Goal: Task Accomplishment & Management: Manage account settings

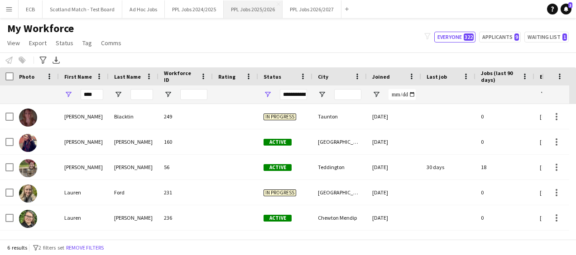
click at [249, 11] on button "PPL Jobs 2025/2026 Close" at bounding box center [253, 9] width 59 height 18
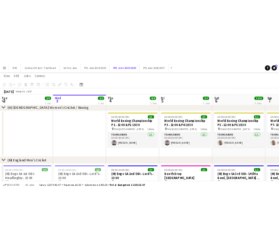
scroll to position [46, 0]
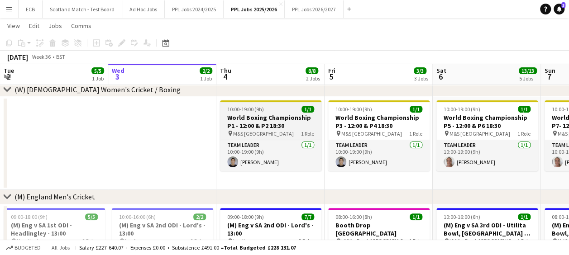
click at [273, 135] on div "pin M&S Bank Arena 1 Role" at bounding box center [270, 133] width 101 height 7
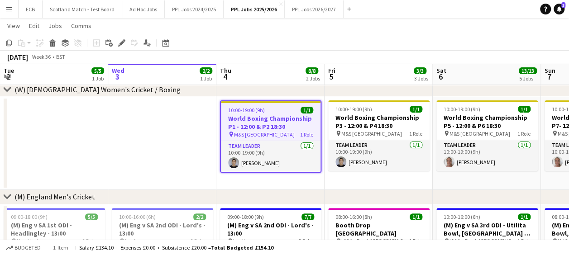
click at [259, 122] on h3 "World Boxing Championship P1 - 12:00 & P2 18:30" at bounding box center [271, 123] width 100 height 16
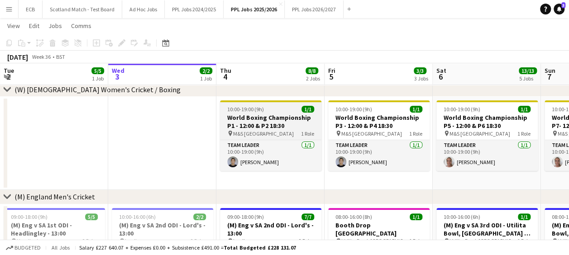
click at [259, 122] on h3 "World Boxing Championship P1 - 12:00 & P2 18:30" at bounding box center [270, 122] width 101 height 16
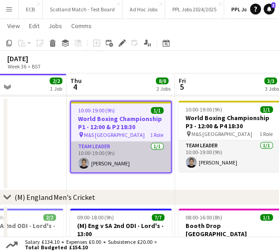
scroll to position [0, 369]
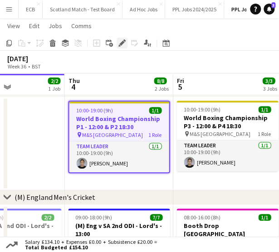
click at [123, 41] on icon at bounding box center [121, 43] width 5 height 5
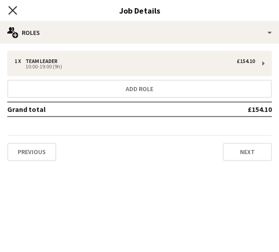
click at [13, 10] on icon at bounding box center [12, 10] width 9 height 9
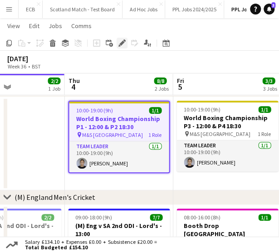
click at [120, 44] on icon "Edit" at bounding box center [121, 42] width 7 height 7
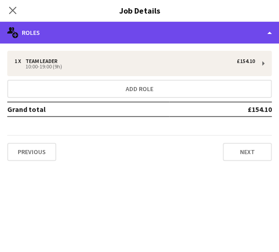
click at [178, 36] on div "multiple-users-add Roles" at bounding box center [139, 33] width 279 height 22
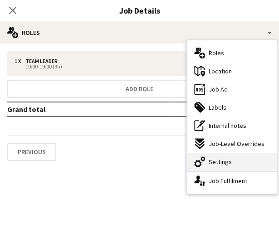
click at [221, 159] on span "Settings" at bounding box center [219, 162] width 23 height 8
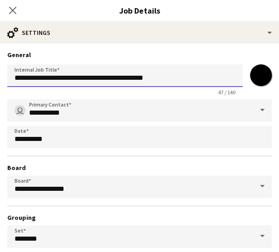
click at [120, 77] on input "**********" at bounding box center [124, 75] width 235 height 23
click at [164, 78] on input "**********" at bounding box center [124, 75] width 235 height 23
type input "**********"
drag, startPoint x: 112, startPoint y: 76, endPoint x: 168, endPoint y: 80, distance: 55.9
click at [168, 80] on input "**********" at bounding box center [124, 75] width 235 height 23
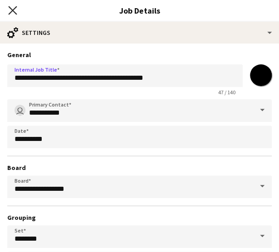
click at [10, 10] on icon "Close pop-in" at bounding box center [12, 10] width 9 height 9
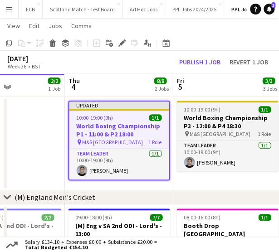
click at [199, 102] on app-job-card "10:00-19:00 (9h) 1/1 World Boxing Championship P3 - 12:00 & P4 18:30 pin M&S Ba…" at bounding box center [226, 136] width 101 height 71
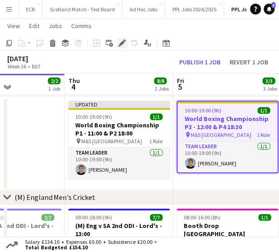
click at [120, 46] on icon at bounding box center [119, 45] width 2 height 2
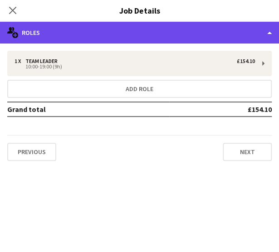
click at [123, 26] on div "multiple-users-add Roles" at bounding box center [139, 33] width 279 height 22
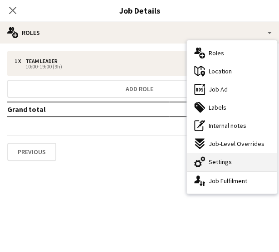
click at [223, 162] on span "Settings" at bounding box center [219, 162] width 23 height 8
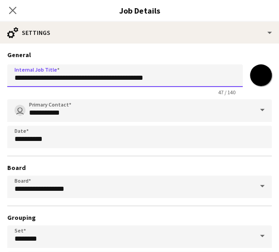
drag, startPoint x: 117, startPoint y: 77, endPoint x: 174, endPoint y: 75, distance: 57.6
click at [174, 75] on input "**********" at bounding box center [124, 75] width 235 height 23
paste input "**********"
click at [117, 77] on input "**********" at bounding box center [124, 75] width 235 height 23
type input "**********"
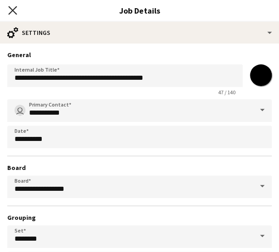
click at [13, 9] on icon "Close pop-in" at bounding box center [12, 10] width 9 height 9
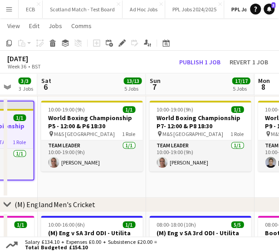
scroll to position [0, 402]
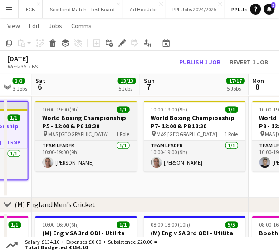
click at [94, 106] on div "10:00-19:00 (9h) 1/1" at bounding box center [85, 109] width 101 height 7
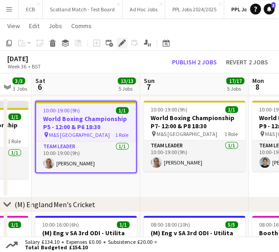
click at [123, 41] on icon at bounding box center [121, 43] width 5 height 5
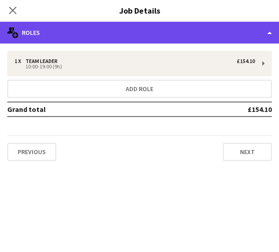
click at [165, 42] on div "multiple-users-add Roles" at bounding box center [139, 33] width 279 height 22
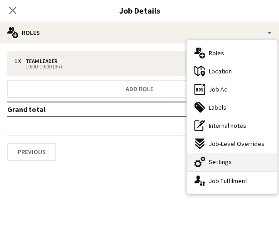
click at [220, 166] on div "cog-double-3 Settings" at bounding box center [232, 162] width 90 height 18
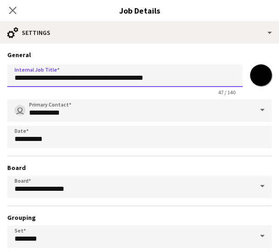
drag, startPoint x: 115, startPoint y: 77, endPoint x: 193, endPoint y: 78, distance: 77.5
click at [193, 78] on input "**********" at bounding box center [124, 75] width 235 height 23
paste input "**"
click at [116, 78] on input "**********" at bounding box center [124, 75] width 235 height 23
type input "**********"
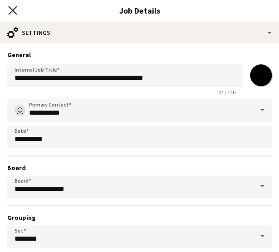
click at [12, 12] on icon at bounding box center [12, 10] width 9 height 9
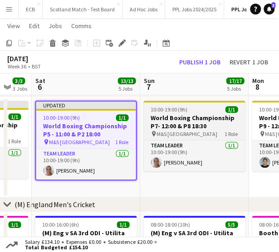
click at [193, 117] on h3 "World Boxing Championship P7- 12:00 & P8 18:30" at bounding box center [193, 122] width 101 height 16
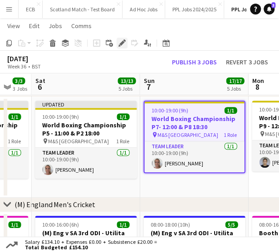
click at [120, 41] on icon "Edit" at bounding box center [121, 42] width 7 height 7
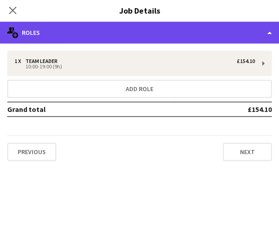
click at [151, 35] on div "multiple-users-add Roles" at bounding box center [139, 33] width 279 height 22
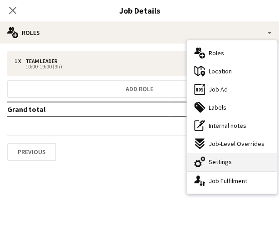
click at [218, 165] on span "Settings" at bounding box center [219, 162] width 23 height 8
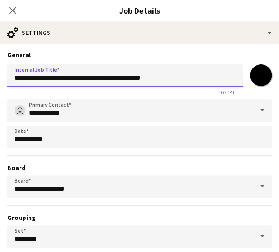
drag, startPoint x: 114, startPoint y: 81, endPoint x: 200, endPoint y: 89, distance: 86.0
click at [200, 89] on app-form-group "**********" at bounding box center [124, 79] width 235 height 31
paste input "**********"
type input "**********"
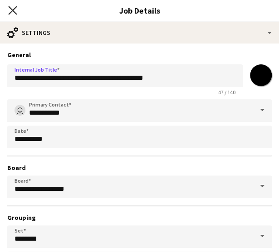
click at [10, 9] on icon "Close pop-in" at bounding box center [12, 10] width 9 height 9
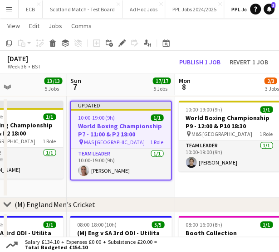
scroll to position [0, 372]
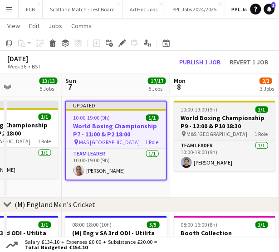
click at [238, 138] on app-job-card "10:00-19:00 (9h) 1/1 World Boxing Championship P9 - 12:00 & P10 18:30 pin M&S B…" at bounding box center [223, 136] width 101 height 71
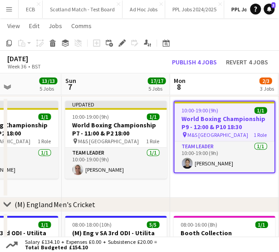
click at [226, 134] on div "pin M&S Bank Arena 1 Role" at bounding box center [224, 134] width 100 height 7
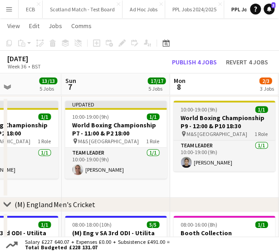
click at [197, 113] on app-job-card "10:00-19:00 (9h) 1/1 World Boxing Championship P9 - 12:00 & P10 18:30 pin M&S B…" at bounding box center [223, 136] width 101 height 71
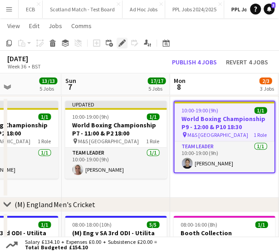
click at [120, 44] on icon at bounding box center [121, 43] width 5 height 5
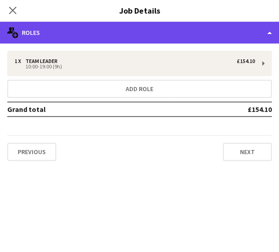
click at [104, 35] on div "multiple-users-add Roles" at bounding box center [139, 33] width 279 height 22
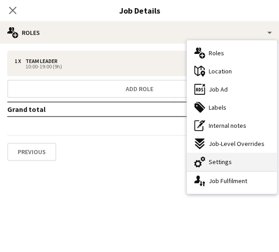
click at [211, 159] on span "Settings" at bounding box center [219, 162] width 23 height 8
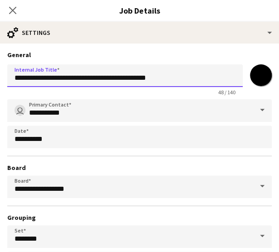
click at [168, 80] on input "**********" at bounding box center [124, 75] width 235 height 23
type input "**********"
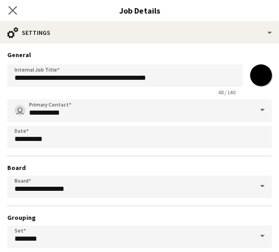
click at [7, 8] on app-icon "Close pop-in" at bounding box center [12, 10] width 13 height 13
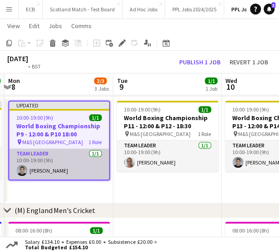
scroll to position [0, 328]
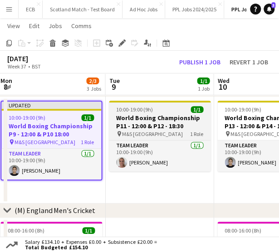
click at [185, 127] on h3 "World Boxing Championship P11 - 12:00 & P12 - 18:30" at bounding box center [159, 122] width 101 height 16
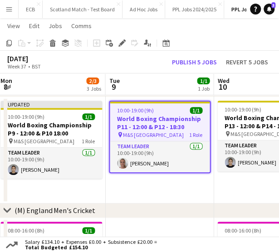
click at [116, 42] on div "Add job Add linked Job Edit Edit linked Job Applicants" at bounding box center [117, 43] width 69 height 11
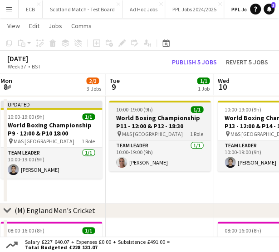
click at [154, 117] on h3 "World Boxing Championship P11 - 12:00 & P12 - 18:30" at bounding box center [159, 122] width 101 height 16
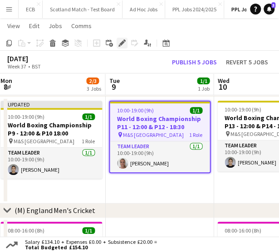
click at [121, 43] on icon at bounding box center [121, 43] width 5 height 5
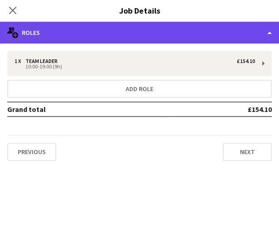
click at [180, 34] on div "multiple-users-add Roles" at bounding box center [139, 33] width 279 height 22
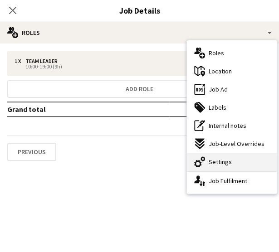
click at [213, 161] on span "Settings" at bounding box center [219, 162] width 23 height 8
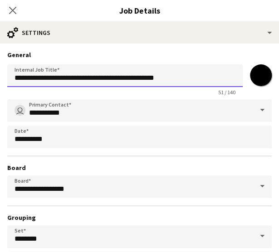
click at [177, 78] on input "**********" at bounding box center [124, 75] width 235 height 23
type input "**********"
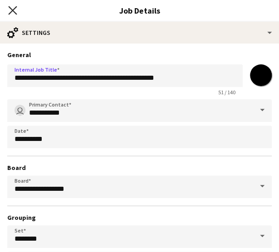
click at [10, 14] on icon "Close pop-in" at bounding box center [12, 10] width 9 height 9
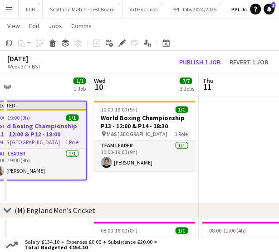
scroll to position [0, 356]
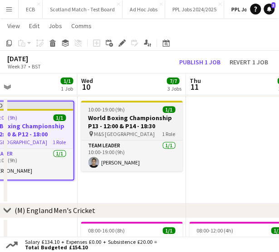
click at [135, 108] on div "10:00-19:00 (9h) 1/1" at bounding box center [131, 109] width 101 height 7
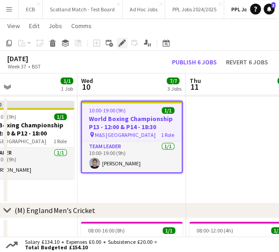
click at [121, 40] on icon "Edit" at bounding box center [121, 42] width 7 height 7
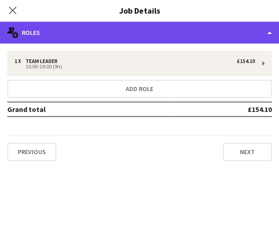
click at [82, 23] on div "multiple-users-add Roles" at bounding box center [139, 33] width 279 height 22
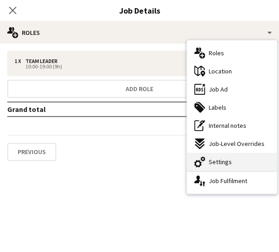
click at [236, 160] on div "cog-double-3 Settings" at bounding box center [232, 162] width 90 height 18
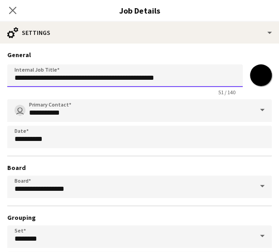
click at [182, 76] on input "**********" at bounding box center [124, 75] width 235 height 23
type input "**********"
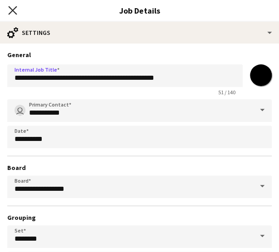
click at [12, 8] on icon "Close pop-in" at bounding box center [12, 10] width 9 height 9
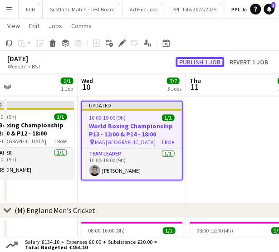
click at [212, 62] on button "Publish 1 job" at bounding box center [199, 62] width 48 height 10
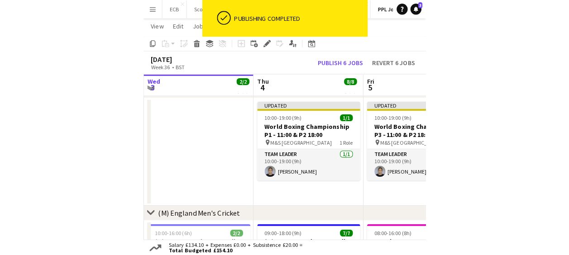
scroll to position [0, 351]
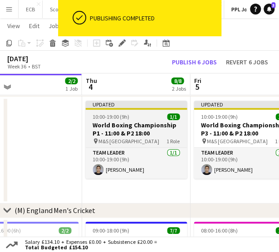
click at [116, 128] on h3 "World Boxing Championship P1 - 11:00 & P2 18:00" at bounding box center [135, 129] width 101 height 16
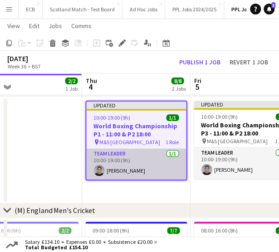
click at [122, 156] on app-card-role "Team Leader [DATE] 10:00-19:00 (9h) [PERSON_NAME]" at bounding box center [136, 164] width 100 height 31
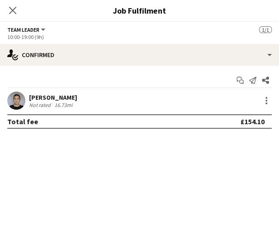
click at [99, 96] on div "[PERSON_NAME] Not rated 16.73mi" at bounding box center [139, 100] width 279 height 18
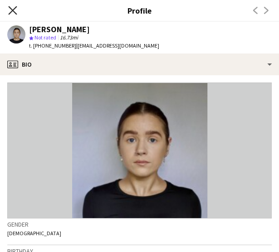
click at [15, 12] on icon "Close pop-in" at bounding box center [12, 10] width 9 height 9
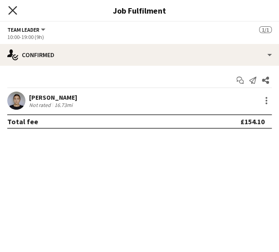
click at [13, 12] on icon "Close pop-in" at bounding box center [12, 10] width 9 height 9
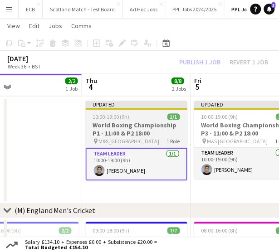
click at [129, 121] on h3 "World Boxing Championship P1 - 11:00 & P2 18:00" at bounding box center [135, 129] width 101 height 16
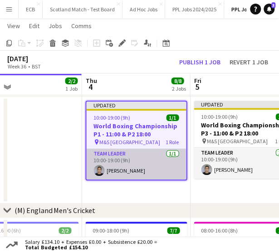
click at [120, 156] on app-card-role "Team Leader [DATE] 10:00-19:00 (9h) [PERSON_NAME]" at bounding box center [136, 164] width 100 height 31
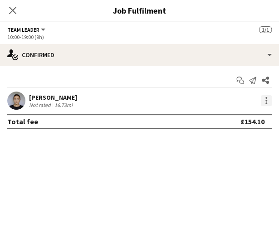
click at [264, 96] on div at bounding box center [265, 100] width 11 height 11
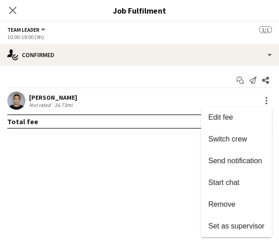
click at [133, 103] on div at bounding box center [139, 126] width 279 height 252
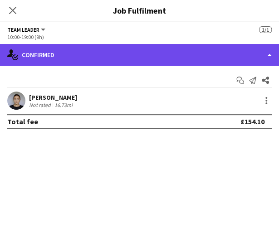
click at [54, 54] on div "single-neutral-actions-check-2 Confirmed" at bounding box center [139, 55] width 279 height 22
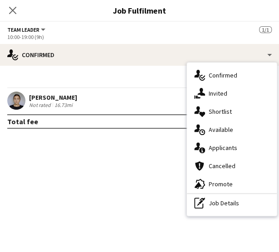
click at [32, 27] on span "Team Leader" at bounding box center [23, 29] width 32 height 7
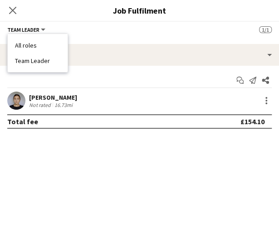
click at [44, 29] on button "Team Leader" at bounding box center [26, 29] width 39 height 7
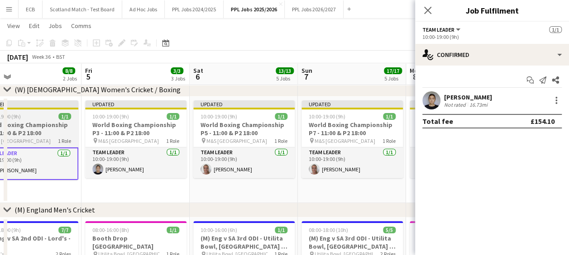
click at [40, 115] on div "10:00-19:00 (9h) 1/1" at bounding box center [27, 116] width 101 height 7
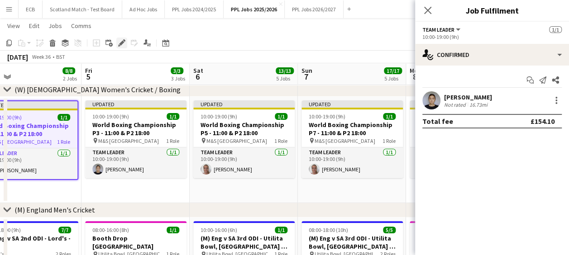
click at [122, 47] on div "Edit" at bounding box center [121, 43] width 11 height 11
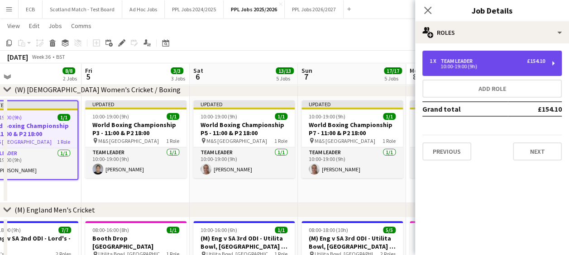
click at [496, 65] on div "10:00-19:00 (9h)" at bounding box center [488, 66] width 116 height 5
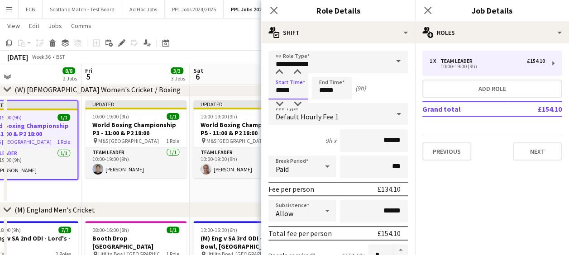
click at [280, 91] on input "*****" at bounding box center [289, 88] width 40 height 23
type input "*****"
click at [279, 101] on div at bounding box center [279, 104] width 18 height 9
click at [338, 91] on input "*****" at bounding box center [332, 88] width 40 height 23
click at [321, 106] on div at bounding box center [323, 104] width 18 height 9
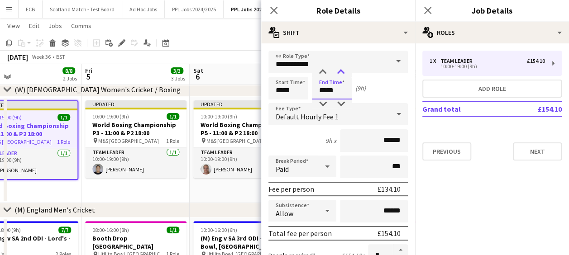
click at [343, 72] on div at bounding box center [341, 72] width 18 height 9
type input "*****"
click at [340, 72] on div at bounding box center [341, 72] width 18 height 9
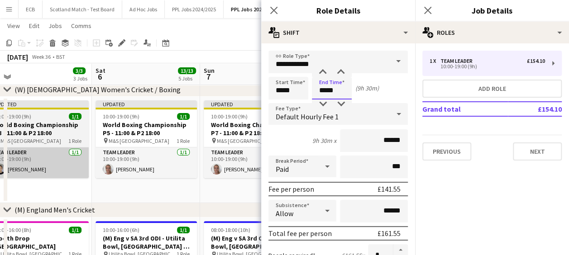
scroll to position [0, 233]
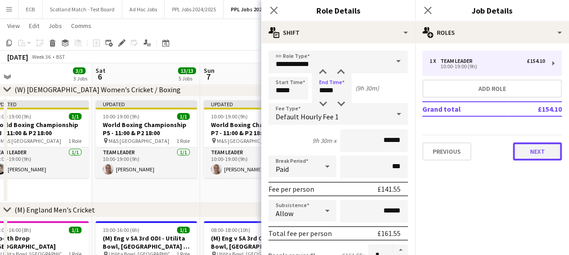
click at [540, 152] on button "Next" at bounding box center [537, 152] width 49 height 18
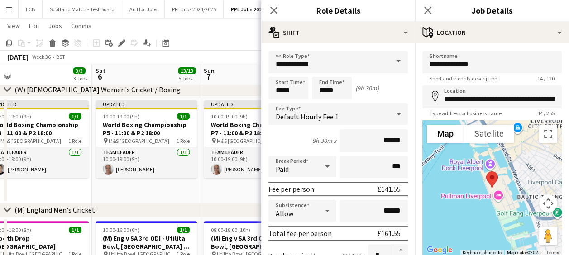
click at [236, 190] on app-date-cell "Updated 10:00-19:00 (9h) 1/1 World Boxing Championship P7 - 11:00 & P2 18:00 pi…" at bounding box center [254, 150] width 108 height 106
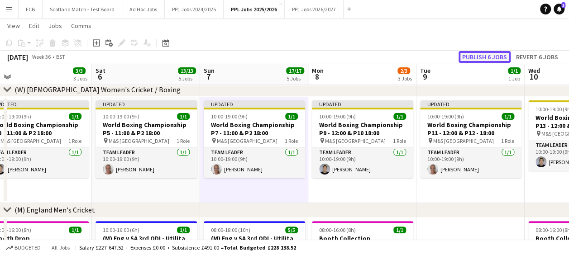
click at [492, 57] on button "Publish 6 jobs" at bounding box center [485, 57] width 52 height 12
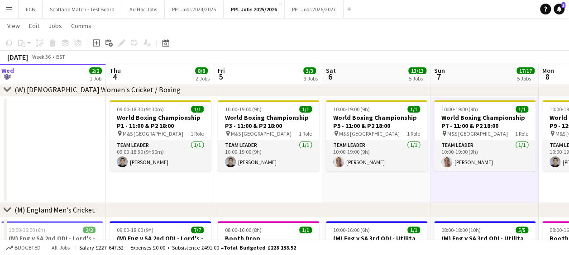
scroll to position [0, 218]
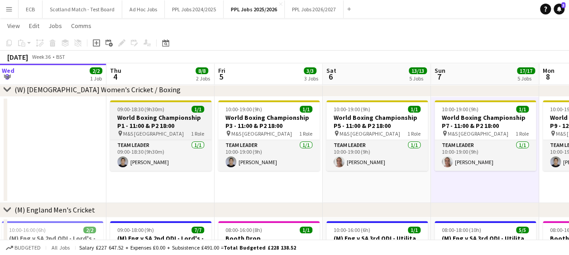
click at [171, 136] on div "pin M&S Bank Arena 1 Role" at bounding box center [160, 133] width 101 height 7
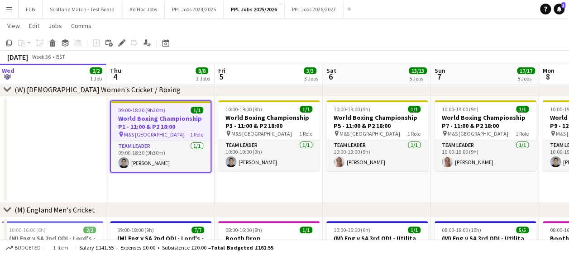
click at [174, 136] on div "pin M&S Bank Arena 1 Role" at bounding box center [161, 134] width 100 height 7
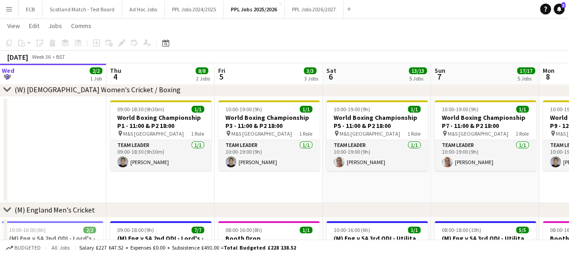
click at [170, 180] on app-date-cell "09:00-18:30 (9h30m) 1/1 World Boxing Championship P1 - 11:00 & P2 18:00 pin M&S…" at bounding box center [160, 150] width 108 height 106
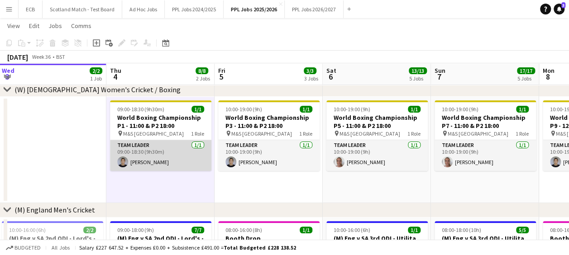
click at [159, 154] on app-card-role "Team Leader [DATE] 09:00-18:30 (9h30m) [PERSON_NAME]" at bounding box center [160, 155] width 101 height 31
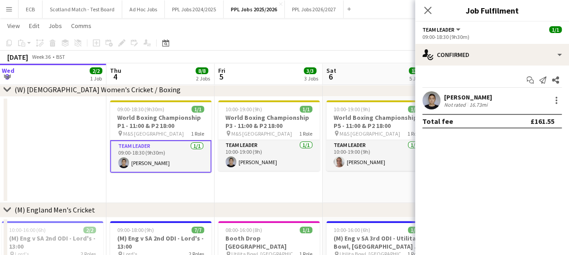
click at [166, 187] on app-date-cell "09:00-18:30 (9h30m) 1/1 World Boxing Championship P1 - 11:00 & P2 18:00 pin M&S…" at bounding box center [160, 150] width 108 height 106
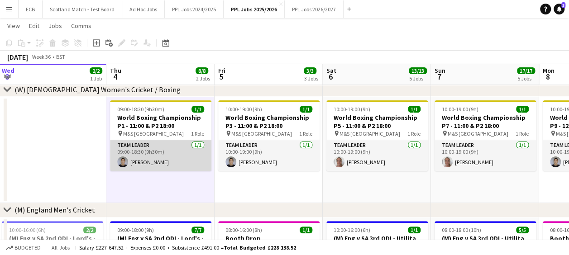
click at [170, 152] on app-card-role "Team Leader [DATE] 09:00-18:30 (9h30m) [PERSON_NAME]" at bounding box center [160, 155] width 101 height 31
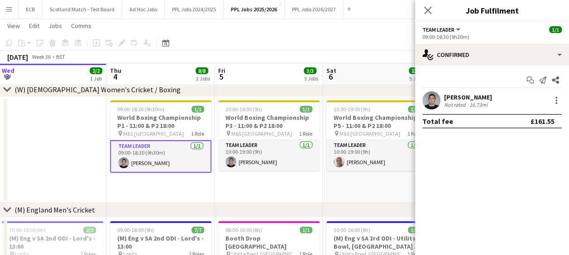
click at [176, 181] on app-date-cell "09:00-18:30 (9h30m) 1/1 World Boxing Championship P1 - 11:00 & P2 18:00 pin M&S…" at bounding box center [160, 150] width 108 height 106
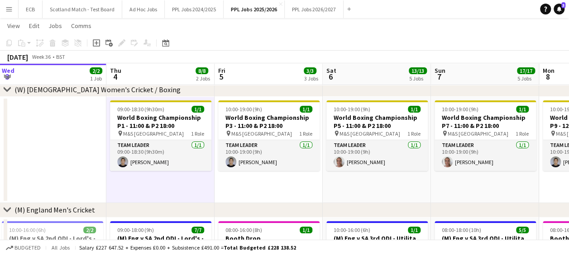
click at [176, 181] on app-date-cell "09:00-18:30 (9h30m) 1/1 World Boxing Championship P1 - 11:00 & P2 18:00 pin M&S…" at bounding box center [160, 150] width 108 height 106
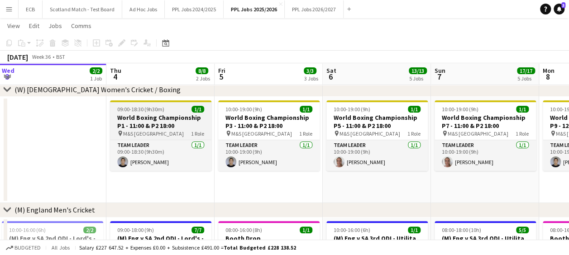
click at [153, 130] on h3 "World Boxing Championship P1 - 11:00 & P2 18:00" at bounding box center [160, 122] width 101 height 16
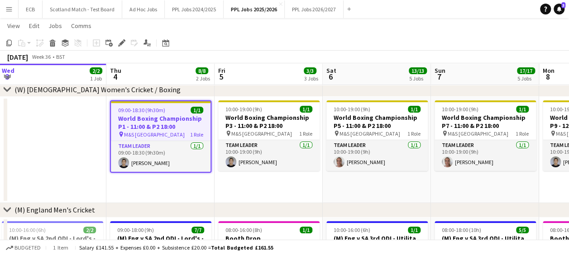
click at [173, 186] on app-date-cell "09:00-18:30 (9h30m) 1/1 World Boxing Championship P1 - 11:00 & P2 18:00 pin M&S…" at bounding box center [160, 150] width 108 height 106
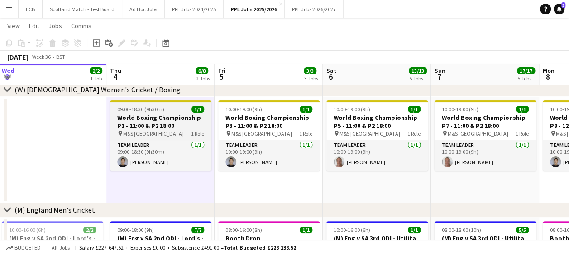
click at [166, 131] on div "pin M&S Bank Arena 1 Role" at bounding box center [160, 133] width 101 height 7
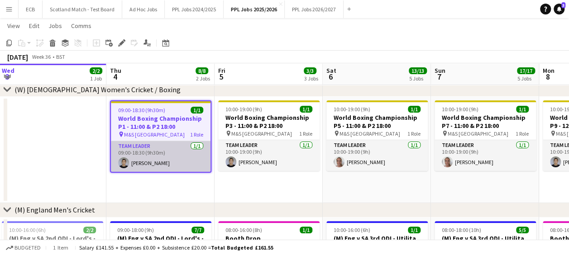
click at [167, 149] on app-card-role "Team Leader [DATE] 09:00-18:30 (9h30m) [PERSON_NAME]" at bounding box center [161, 156] width 100 height 31
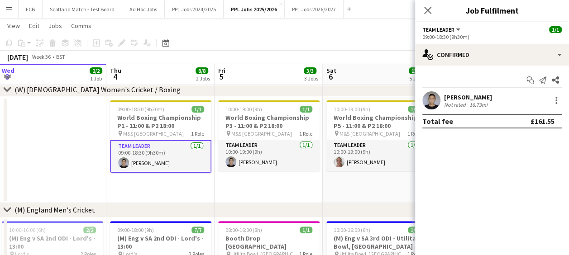
click at [175, 180] on app-date-cell "09:00-18:30 (9h30m) 1/1 World Boxing Championship P1 - 11:00 & P2 18:00 pin M&S…" at bounding box center [160, 150] width 108 height 106
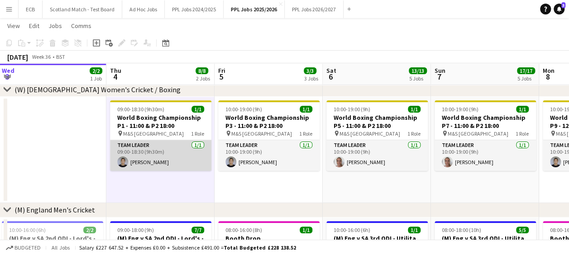
click at [170, 151] on app-card-role "Team Leader [DATE] 09:00-18:30 (9h30m) [PERSON_NAME]" at bounding box center [160, 155] width 101 height 31
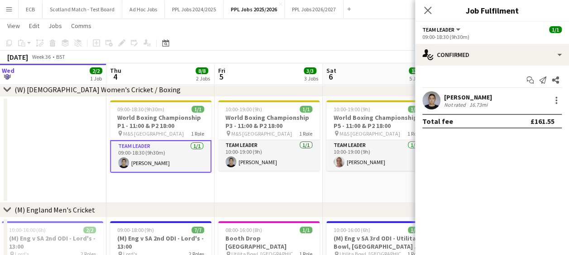
click at [143, 151] on app-card-role "Team Leader [DATE] 09:00-18:30 (9h30m) [PERSON_NAME]" at bounding box center [160, 156] width 101 height 33
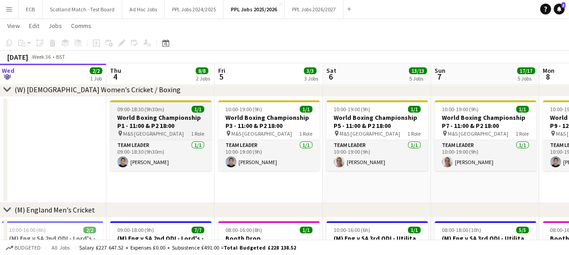
click at [148, 115] on h3 "World Boxing Championship P1 - 11:00 & P2 18:00" at bounding box center [160, 122] width 101 height 16
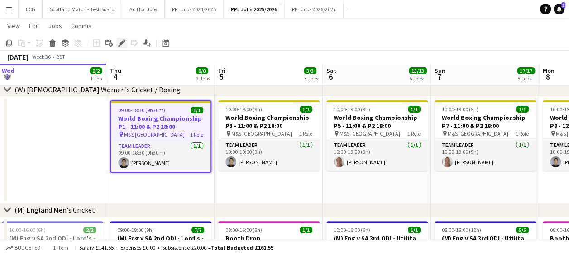
click at [120, 40] on icon "Edit" at bounding box center [121, 42] width 7 height 7
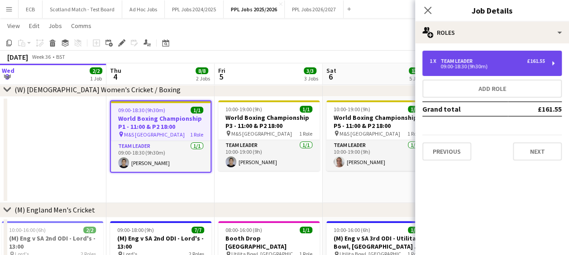
click at [457, 64] on div "09:00-18:30 (9h30m)" at bounding box center [488, 66] width 116 height 5
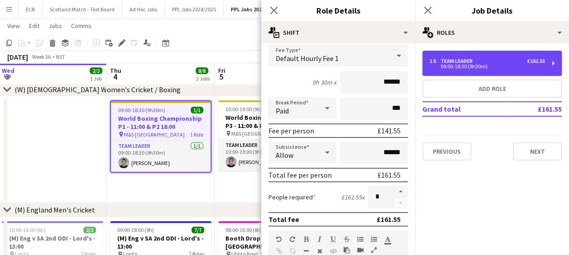
scroll to position [59, 0]
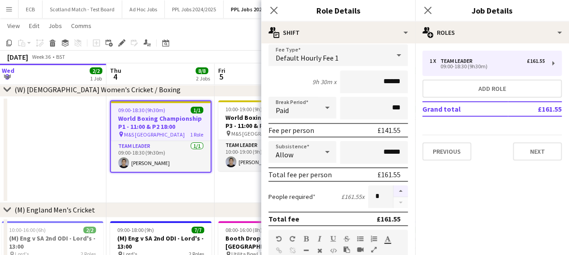
click at [396, 191] on button "button" at bounding box center [401, 192] width 14 height 12
click at [395, 202] on button "button" at bounding box center [401, 202] width 14 height 11
type input "*"
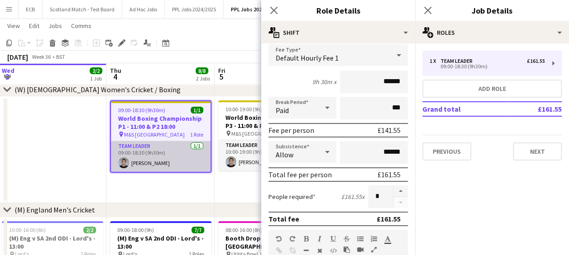
click at [163, 151] on app-card-role "Team Leader [DATE] 09:00-18:30 (9h30m) [PERSON_NAME]" at bounding box center [161, 156] width 100 height 31
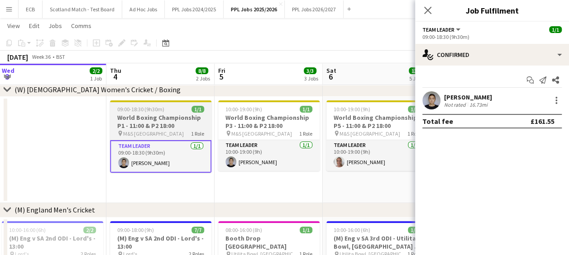
click at [167, 111] on div "09:00-18:30 (9h30m) 1/1" at bounding box center [160, 109] width 101 height 7
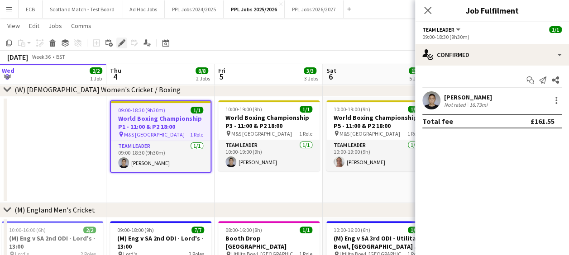
click at [122, 43] on icon at bounding box center [121, 43] width 5 height 5
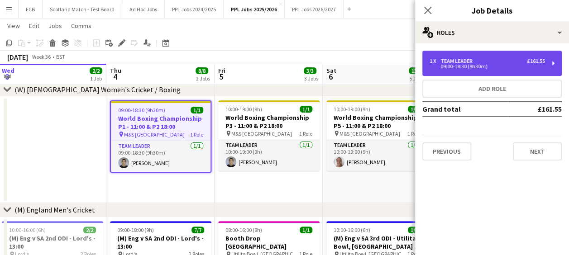
click at [510, 63] on div "1 x Team Leader £161.55" at bounding box center [488, 61] width 116 height 6
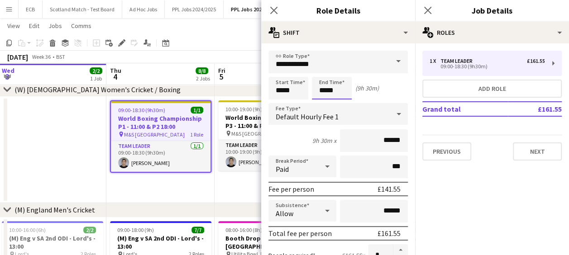
click at [342, 91] on input "*****" at bounding box center [332, 88] width 40 height 23
click at [323, 71] on div at bounding box center [323, 72] width 18 height 9
click at [343, 103] on div at bounding box center [341, 104] width 18 height 9
type input "*****"
click at [343, 103] on div at bounding box center [341, 104] width 18 height 9
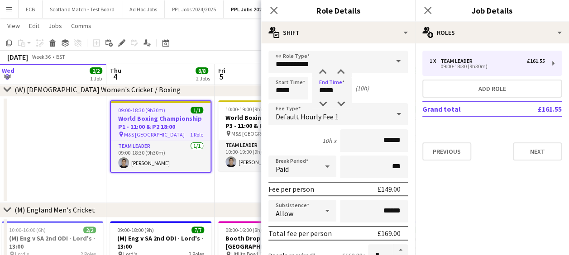
click at [193, 185] on app-date-cell "09:00-18:30 (9h30m) 1/1 World Boxing Championship P1 - 11:00 & P2 18:00 pin M&S…" at bounding box center [160, 150] width 108 height 106
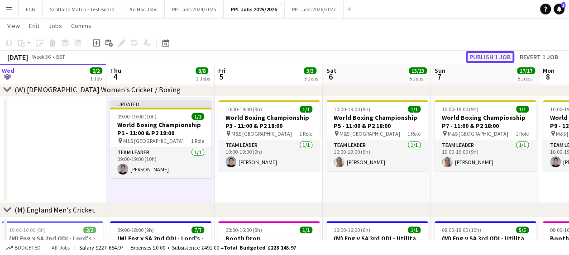
click at [493, 54] on button "Publish 1 job" at bounding box center [490, 57] width 48 height 12
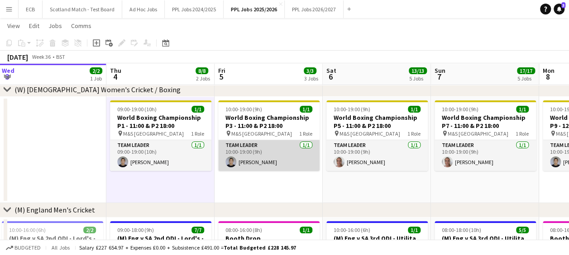
click at [278, 155] on app-card-role "Team Leader [DATE] 10:00-19:00 (9h) [PERSON_NAME]" at bounding box center [268, 155] width 101 height 31
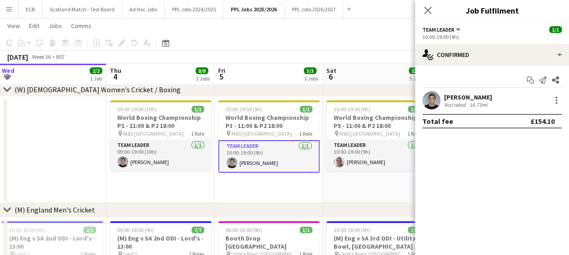
click at [270, 197] on app-date-cell "10:00-19:00 (9h) 1/1 World Boxing Championship P3 - 11:00 & P2 18:00 pin M&S Ba…" at bounding box center [269, 150] width 108 height 106
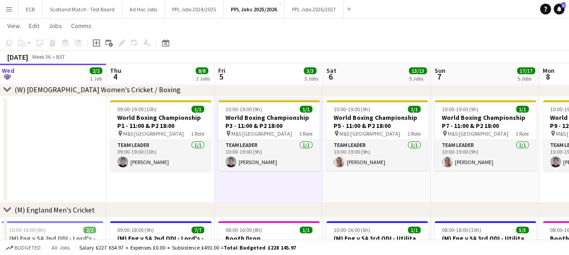
click at [274, 187] on app-date-cell "10:00-19:00 (9h) 1/1 World Boxing Championship P3 - 11:00 & P2 18:00 pin M&S Ba…" at bounding box center [269, 150] width 108 height 106
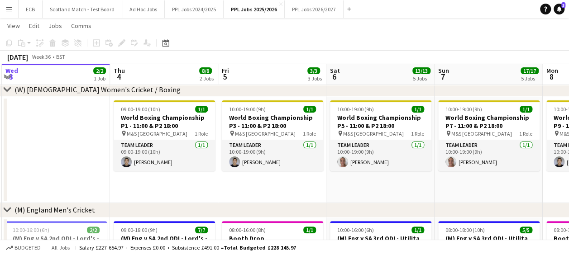
scroll to position [0, 289]
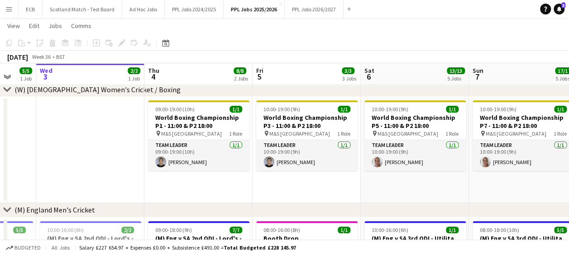
click at [186, 182] on app-date-cell "09:00-19:00 (10h) 1/1 World Boxing Championship P1 - 11:00 & P2 18:00 pin M&S B…" at bounding box center [198, 150] width 108 height 106
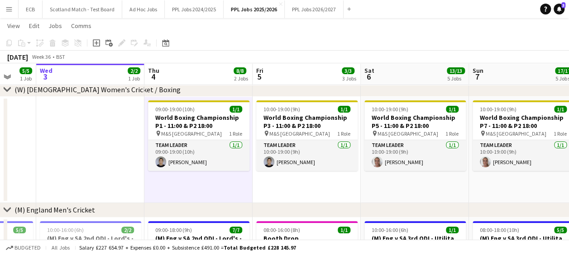
click at [100, 182] on app-date-cell at bounding box center [90, 150] width 108 height 106
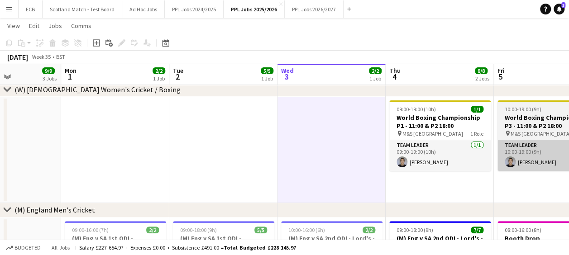
scroll to position [0, 263]
